Goal: Information Seeking & Learning: Learn about a topic

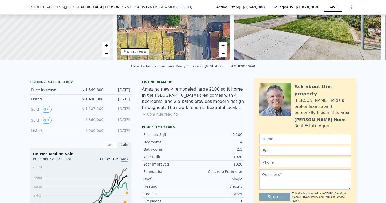
scroll to position [69, 0]
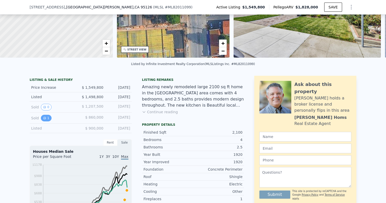
click at [44, 120] on button "1" at bounding box center [46, 118] width 11 height 7
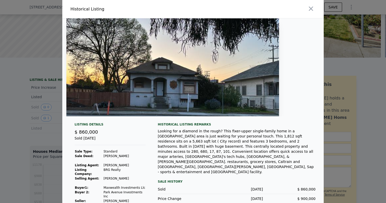
click at [17, 116] on div at bounding box center [193, 101] width 386 height 203
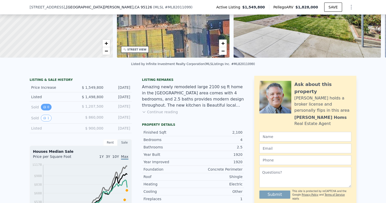
click at [46, 105] on button "0" at bounding box center [46, 107] width 11 height 7
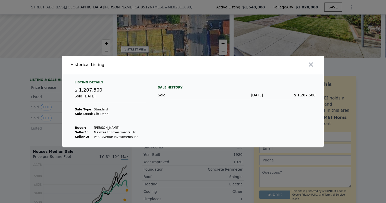
click at [35, 116] on div at bounding box center [193, 101] width 386 height 203
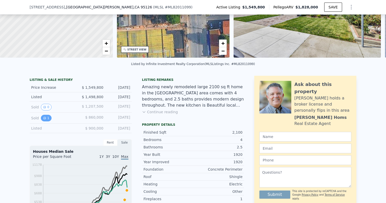
click at [45, 117] on icon "View historical data" at bounding box center [44, 118] width 3 height 3
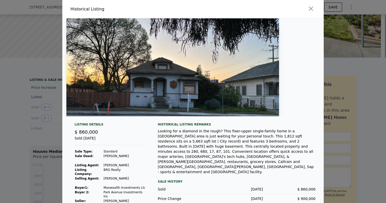
click at [106, 170] on td "BRG Realty" at bounding box center [124, 172] width 42 height 9
drag, startPoint x: 106, startPoint y: 170, endPoint x: 113, endPoint y: 170, distance: 7.1
click at [113, 170] on td "BRG Realty" at bounding box center [124, 172] width 42 height 9
click at [132, 185] on td "Maxwealth Investments Llc" at bounding box center [124, 187] width 42 height 5
drag, startPoint x: 132, startPoint y: 184, endPoint x: 118, endPoint y: 183, distance: 14.3
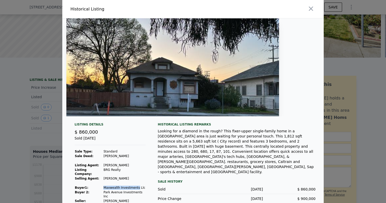
click at [118, 185] on td "Maxwealth Investments Llc" at bounding box center [124, 187] width 42 height 5
click at [53, 126] on div at bounding box center [193, 101] width 386 height 203
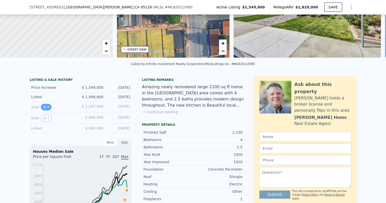
click at [41, 105] on button "0" at bounding box center [46, 107] width 11 height 7
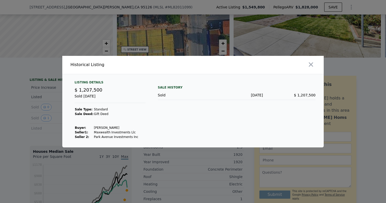
click at [38, 116] on div at bounding box center [193, 101] width 386 height 203
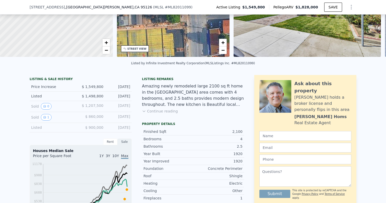
scroll to position [71, 0]
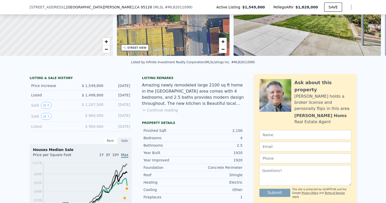
click at [167, 110] on button "Continue reading" at bounding box center [160, 110] width 36 height 5
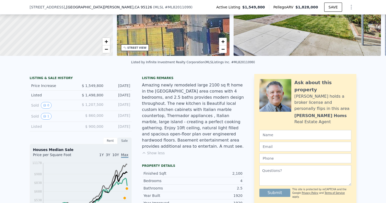
click at [167, 110] on div "Amazing newly remodeled large 2100 sq ft home in the Rose Garden area comes wit…" at bounding box center [193, 115] width 102 height 67
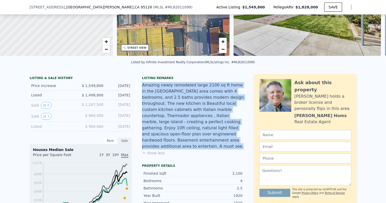
click at [167, 110] on div "Amazing newly remodeled large 2100 sq ft home in the Rose Garden area comes wit…" at bounding box center [193, 115] width 102 height 67
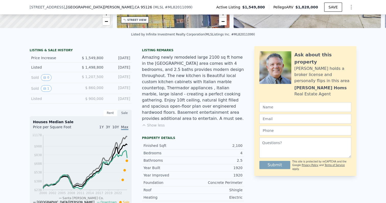
scroll to position [98, 0]
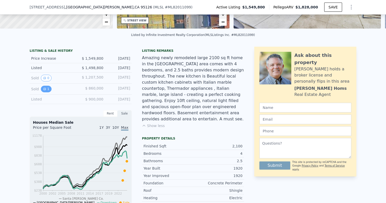
click at [46, 89] on icon "View historical data" at bounding box center [44, 89] width 3 height 3
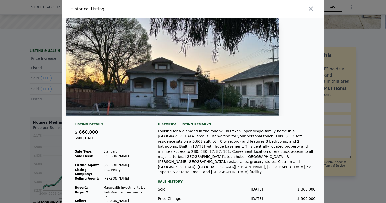
click at [184, 133] on div "Looking for a diamond in the rough? This fixer-upper single-family home in a Ro…" at bounding box center [237, 152] width 158 height 46
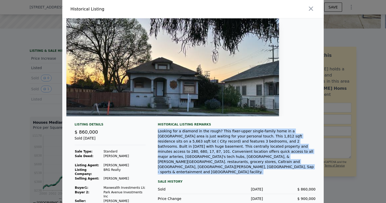
click at [184, 133] on div "Looking for a diamond in the rough? This fixer-upper single-family home in a Ro…" at bounding box center [237, 152] width 158 height 46
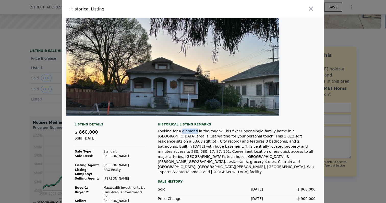
click at [184, 133] on div "Looking for a diamond in the rough? This fixer-upper single-family home in a Ro…" at bounding box center [237, 152] width 158 height 46
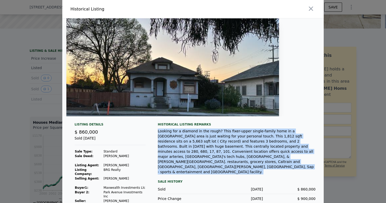
click at [184, 133] on div "Looking for a diamond in the rough? This fixer-upper single-family home in a Ro…" at bounding box center [237, 152] width 158 height 46
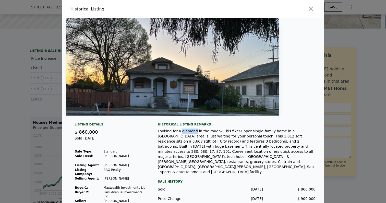
click at [184, 133] on div "Looking for a diamond in the rough? This fixer-upper single-family home in a Ro…" at bounding box center [237, 152] width 158 height 46
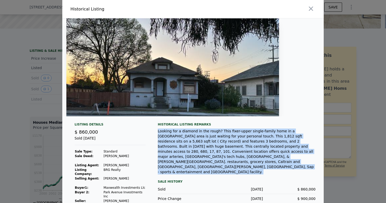
click at [184, 133] on div "Looking for a diamond in the rough? This fixer-upper single-family home in a Ro…" at bounding box center [237, 152] width 158 height 46
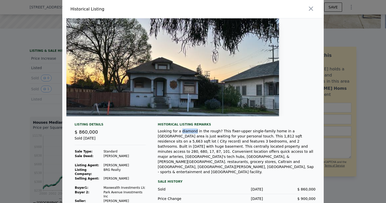
click at [184, 133] on div "Looking for a diamond in the rough? This fixer-upper single-family home in a Ro…" at bounding box center [237, 152] width 158 height 46
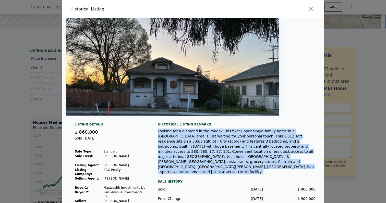
click at [184, 133] on div "Looking for a diamond in the rough? This fixer-upper single-family home in a Ro…" at bounding box center [237, 152] width 158 height 46
click at [184, 132] on div "Looking for a diamond in the rough? This fixer-upper single-family home in a Ro…" at bounding box center [237, 152] width 158 height 46
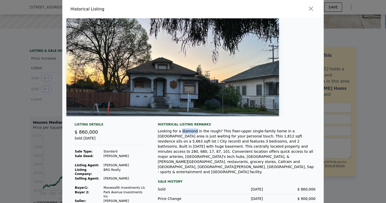
click at [184, 132] on div "Looking for a diamond in the rough? This fixer-upper single-family home in a Ro…" at bounding box center [237, 152] width 158 height 46
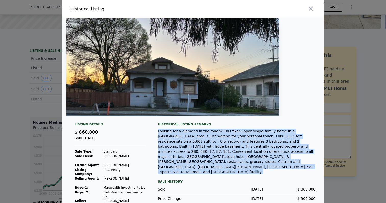
click at [184, 132] on div "Looking for a diamond in the rough? This fixer-upper single-family home in a Ro…" at bounding box center [237, 152] width 158 height 46
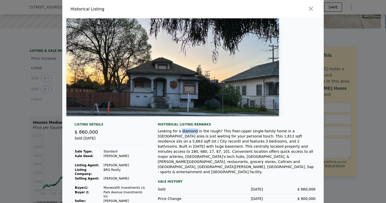
click at [184, 132] on div "Looking for a diamond in the rough? This fixer-upper single-family home in a Ro…" at bounding box center [237, 152] width 158 height 46
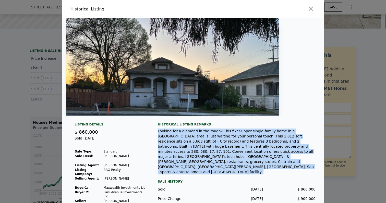
click at [184, 132] on div "Looking for a diamond in the rough? This fixer-upper single-family home in a Ro…" at bounding box center [237, 152] width 158 height 46
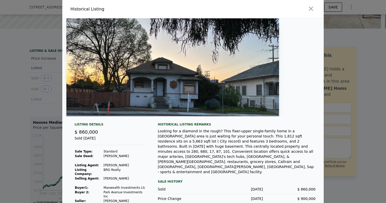
click at [184, 132] on div "Looking for a diamond in the rough? This fixer-upper single-family home in a Ro…" at bounding box center [237, 152] width 158 height 46
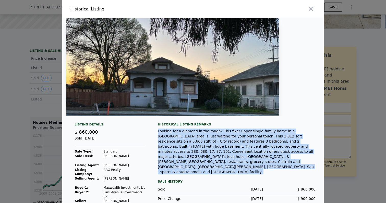
click at [184, 132] on div "Looking for a diamond in the rough? This fixer-upper single-family home in a Ro…" at bounding box center [237, 152] width 158 height 46
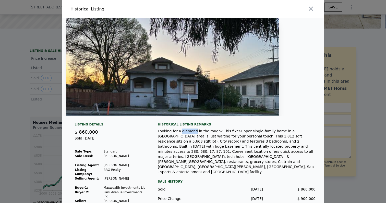
click at [184, 132] on div "Looking for a diamond in the rough? This fixer-upper single-family home in a Ro…" at bounding box center [237, 152] width 158 height 46
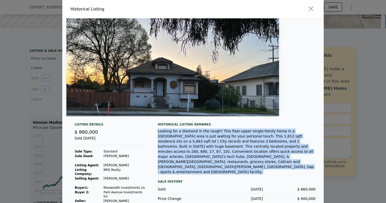
click at [184, 132] on div "Looking for a diamond in the rough? This fixer-upper single-family home in a Ro…" at bounding box center [237, 152] width 158 height 46
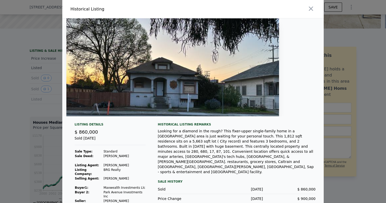
click at [44, 142] on div at bounding box center [193, 101] width 386 height 203
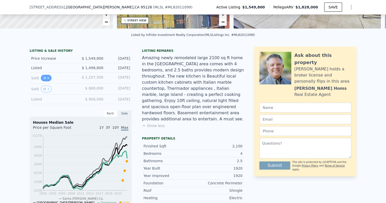
click at [44, 76] on button "0" at bounding box center [46, 78] width 11 height 7
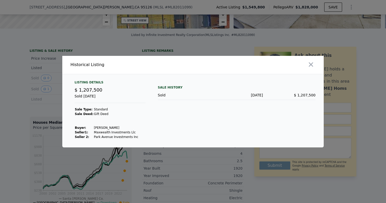
click at [30, 83] on div at bounding box center [193, 101] width 386 height 203
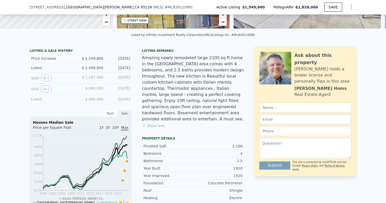
click at [54, 59] on div "Price Increase" at bounding box center [53, 58] width 45 height 5
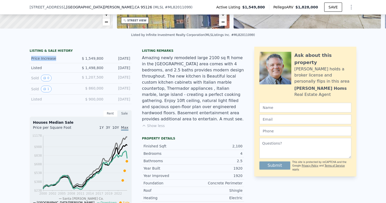
click at [54, 59] on div "Price Increase" at bounding box center [53, 58] width 45 height 5
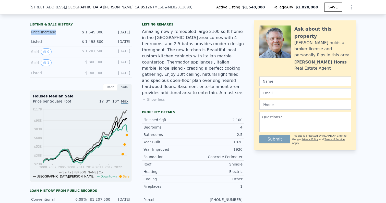
scroll to position [120, 0]
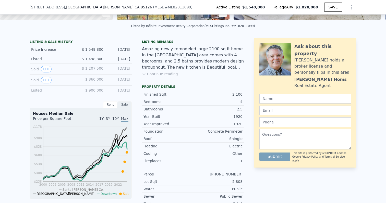
scroll to position [114, 0]
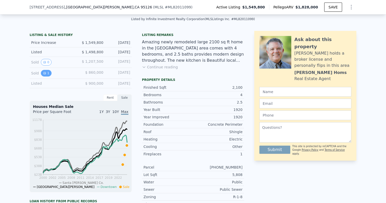
click at [46, 73] on icon "View historical data" at bounding box center [44, 73] width 3 height 3
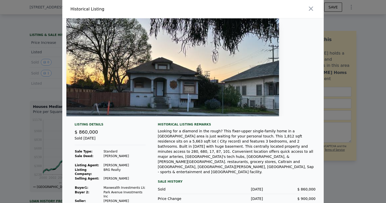
click at [30, 106] on div at bounding box center [193, 101] width 386 height 203
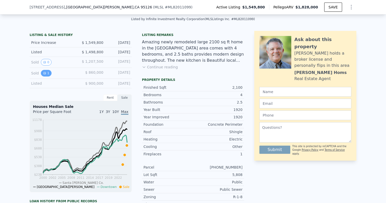
click at [46, 73] on button "1" at bounding box center [46, 73] width 11 height 7
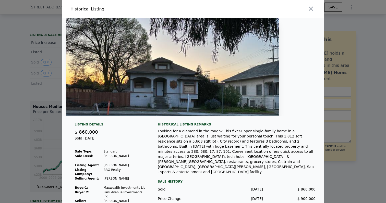
click at [18, 98] on div at bounding box center [193, 101] width 386 height 203
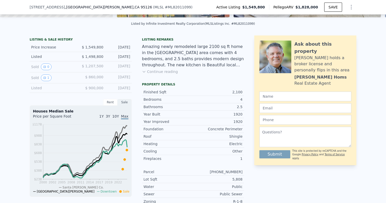
scroll to position [92, 0]
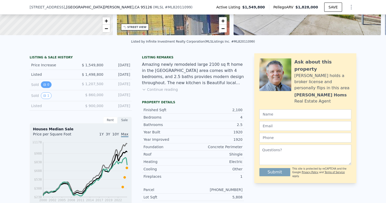
click at [46, 83] on button "0" at bounding box center [46, 84] width 11 height 7
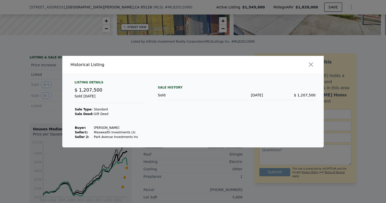
click at [30, 93] on div at bounding box center [193, 101] width 386 height 203
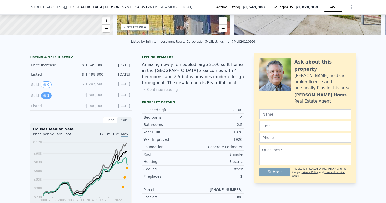
click at [46, 93] on button "1" at bounding box center [46, 95] width 11 height 7
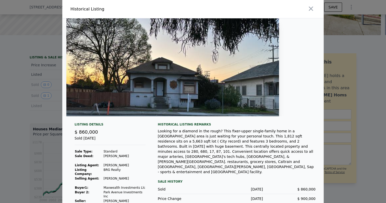
click at [23, 94] on div at bounding box center [193, 101] width 386 height 203
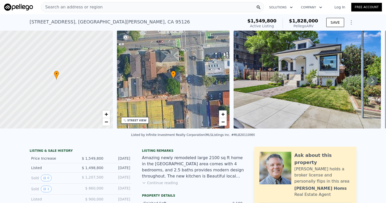
scroll to position [0, 0]
click at [373, 80] on icon at bounding box center [372, 80] width 3 height 5
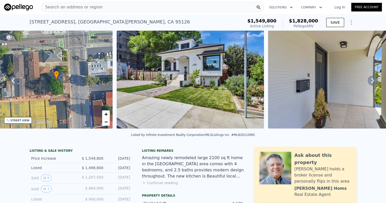
click at [85, 4] on div "Search an address or region" at bounding box center [71, 7] width 61 height 10
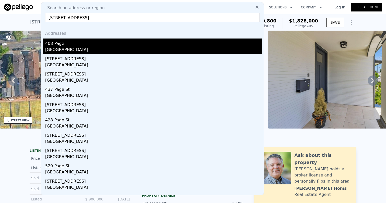
type input "408 Page St san jo"
click at [76, 47] on div "San Jose, CA 95126" at bounding box center [153, 50] width 216 height 7
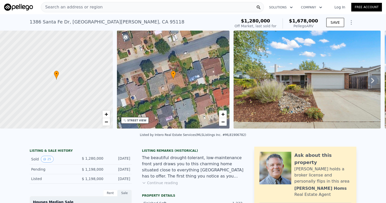
click at [91, 8] on span "Search an address or region" at bounding box center [71, 7] width 61 height 6
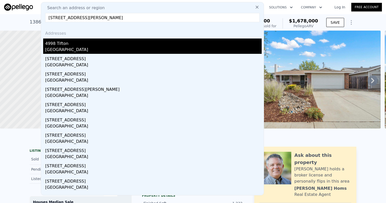
type input "[STREET_ADDRESS][PERSON_NAME]"
click at [71, 47] on div "[GEOGRAPHIC_DATA]" at bounding box center [153, 50] width 216 height 7
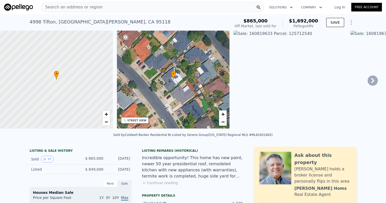
click at [196, 5] on div "Search an address or region" at bounding box center [152, 7] width 223 height 10
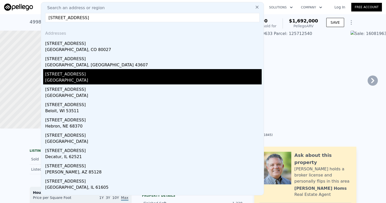
type input "[STREET_ADDRESS]"
click at [76, 78] on div "[GEOGRAPHIC_DATA]" at bounding box center [153, 80] width 216 height 7
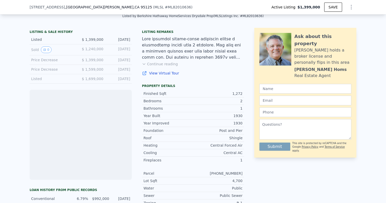
scroll to position [121, 0]
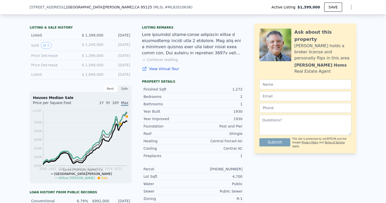
click at [94, 46] on span "$ 1,240,000" at bounding box center [93, 45] width 22 height 4
click at [103, 74] on span "$ 1,699,000" at bounding box center [93, 74] width 22 height 4
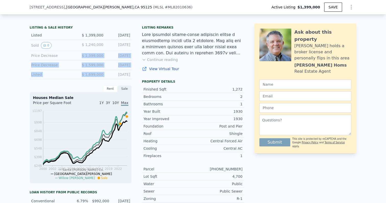
drag, startPoint x: 103, startPoint y: 74, endPoint x: 103, endPoint y: 57, distance: 17.3
click at [103, 57] on div "LISTING & SALE HISTORY Listed $ 1,399,000 [DATE] Sold 0 $ 1,240,000 [DATE] Pric…" at bounding box center [81, 53] width 102 height 54
click at [103, 57] on span "$ 1,399,000" at bounding box center [93, 56] width 22 height 4
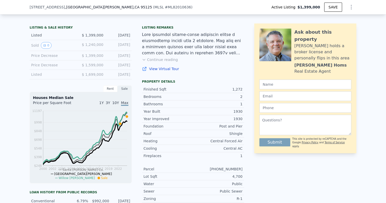
click at [103, 57] on span "$ 1,399,000" at bounding box center [93, 56] width 22 height 4
click at [102, 65] on span "$ 1,599,000" at bounding box center [93, 65] width 22 height 4
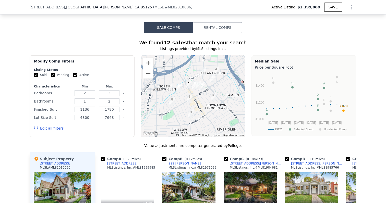
scroll to position [466, 0]
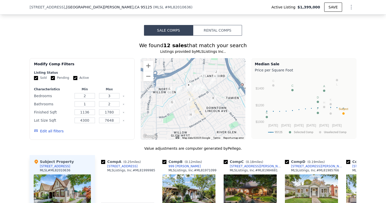
click at [178, 88] on img "81 Lester Ave" at bounding box center [179, 90] width 6 height 9
click at [194, 88] on img "999 Patricia Way" at bounding box center [195, 88] width 6 height 9
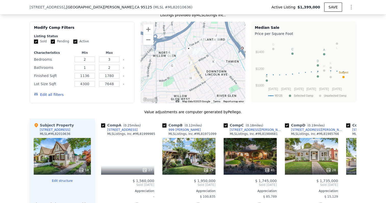
scroll to position [517, 0]
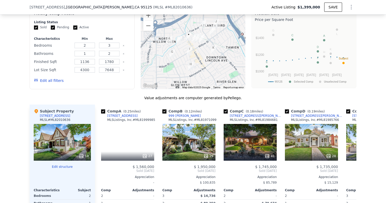
click at [75, 140] on div "18" at bounding box center [62, 142] width 57 height 37
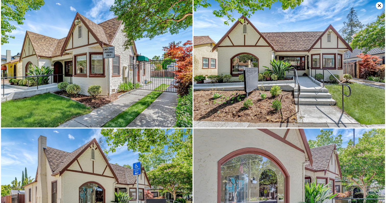
scroll to position [0, 0]
click at [378, 5] on icon at bounding box center [379, 5] width 7 height 7
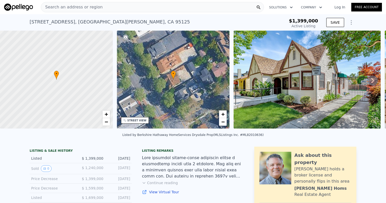
scroll to position [0, 0]
click at [108, 9] on div "Search an address or region" at bounding box center [152, 7] width 223 height 10
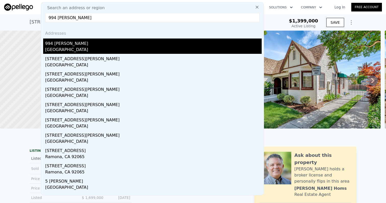
type input "994 [PERSON_NAME]"
click at [69, 47] on div "[GEOGRAPHIC_DATA]" at bounding box center [153, 50] width 216 height 7
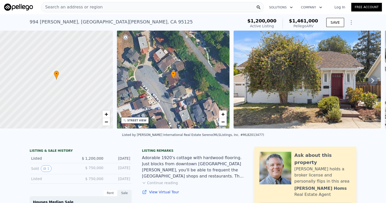
scroll to position [16, 0]
